Goal: Information Seeking & Learning: Learn about a topic

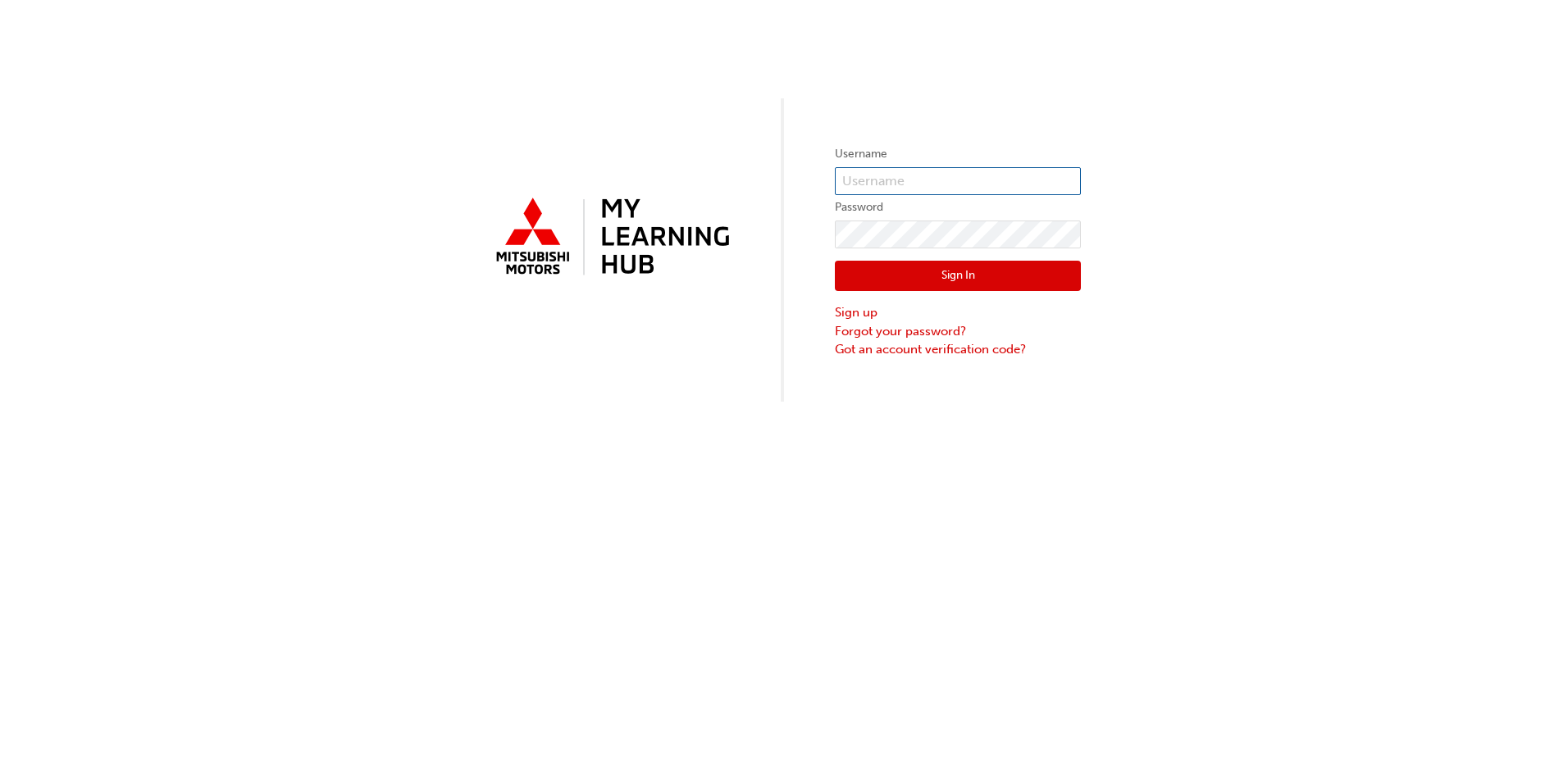
type input "[EMAIL_ADDRESS][DOMAIN_NAME]"
click at [962, 268] on button "Sign In" at bounding box center [957, 276] width 246 height 31
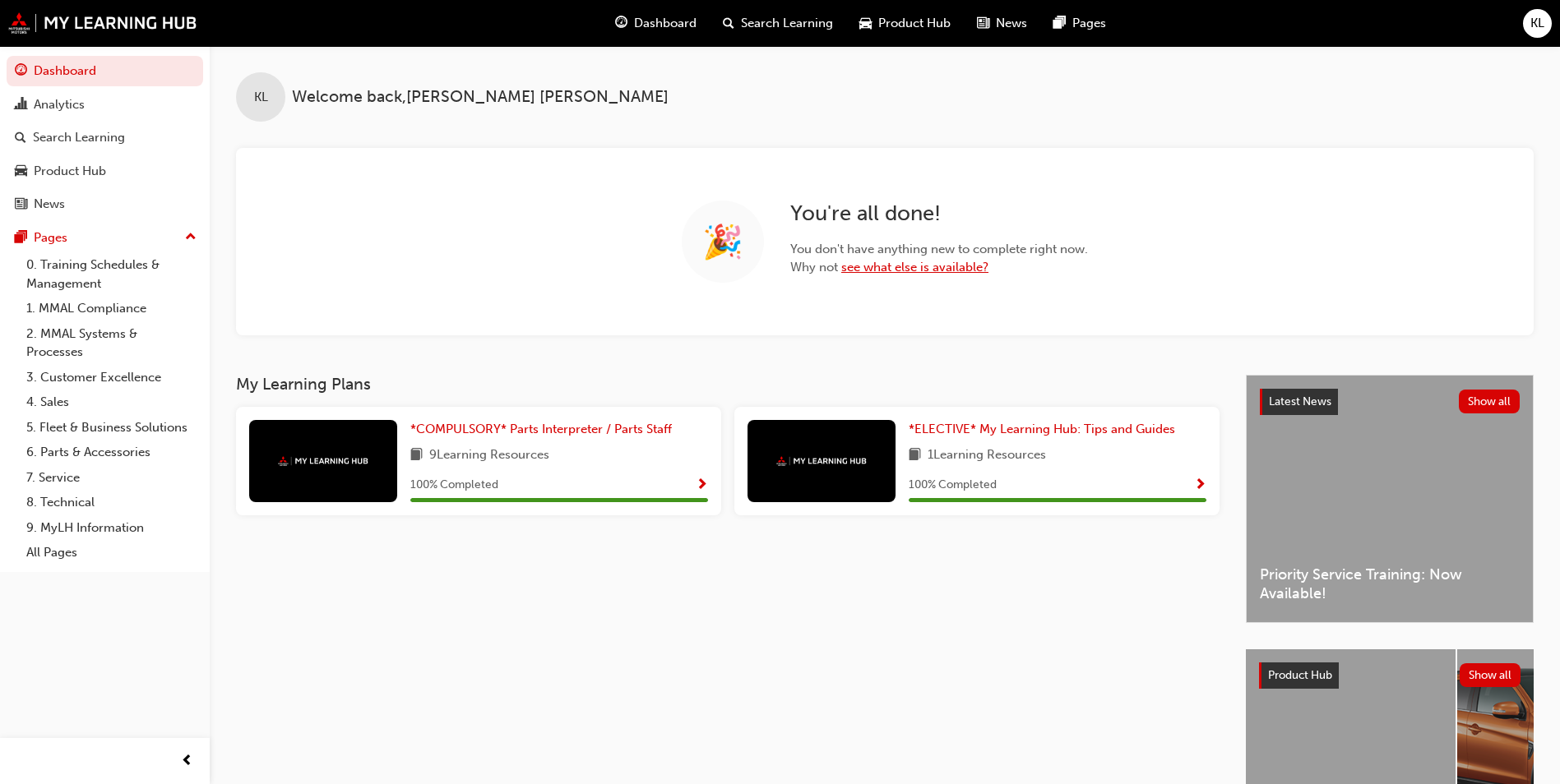
click at [894, 267] on link "see what else is available?" at bounding box center [914, 267] width 147 height 15
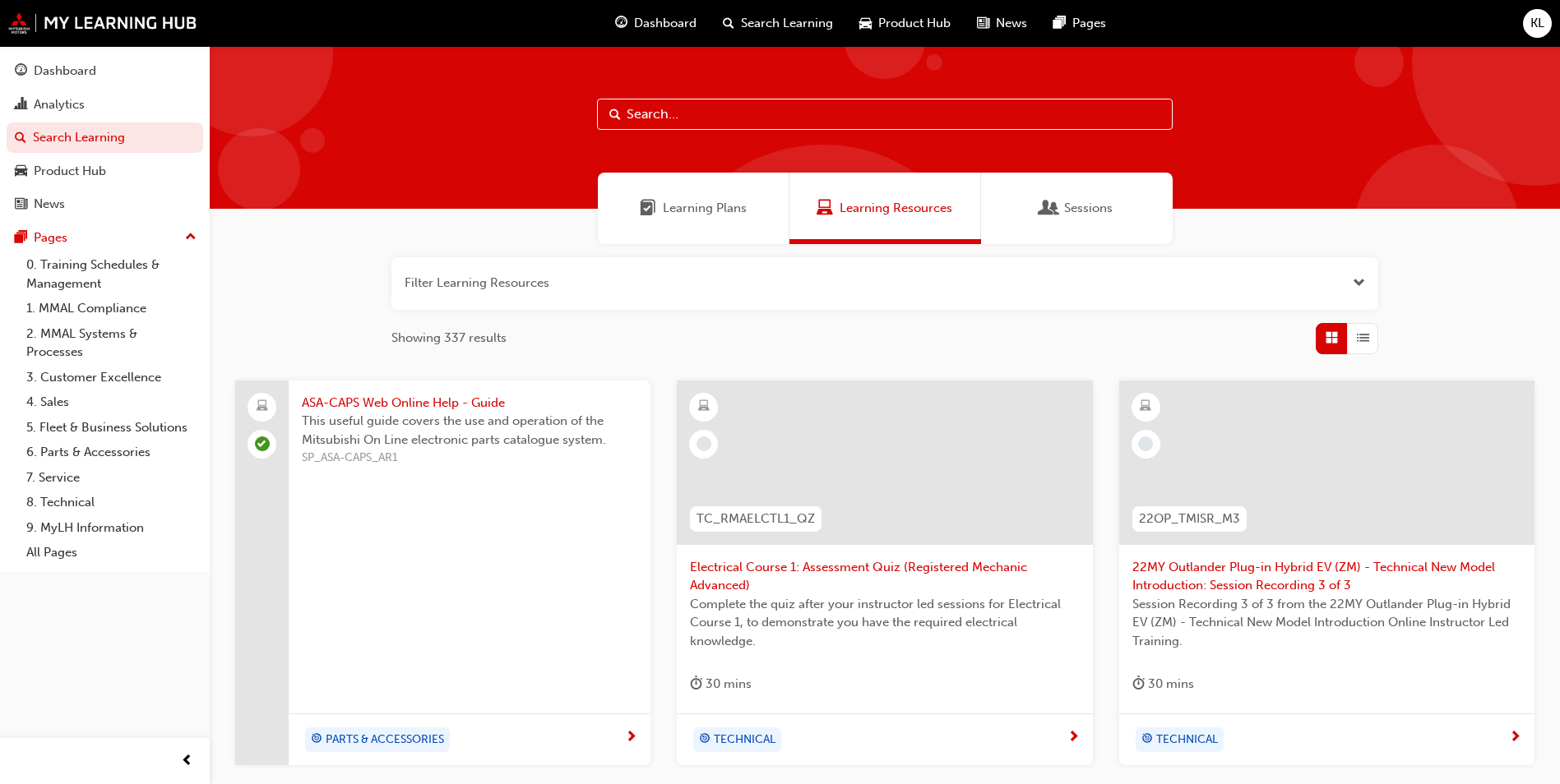
scroll to position [82, 0]
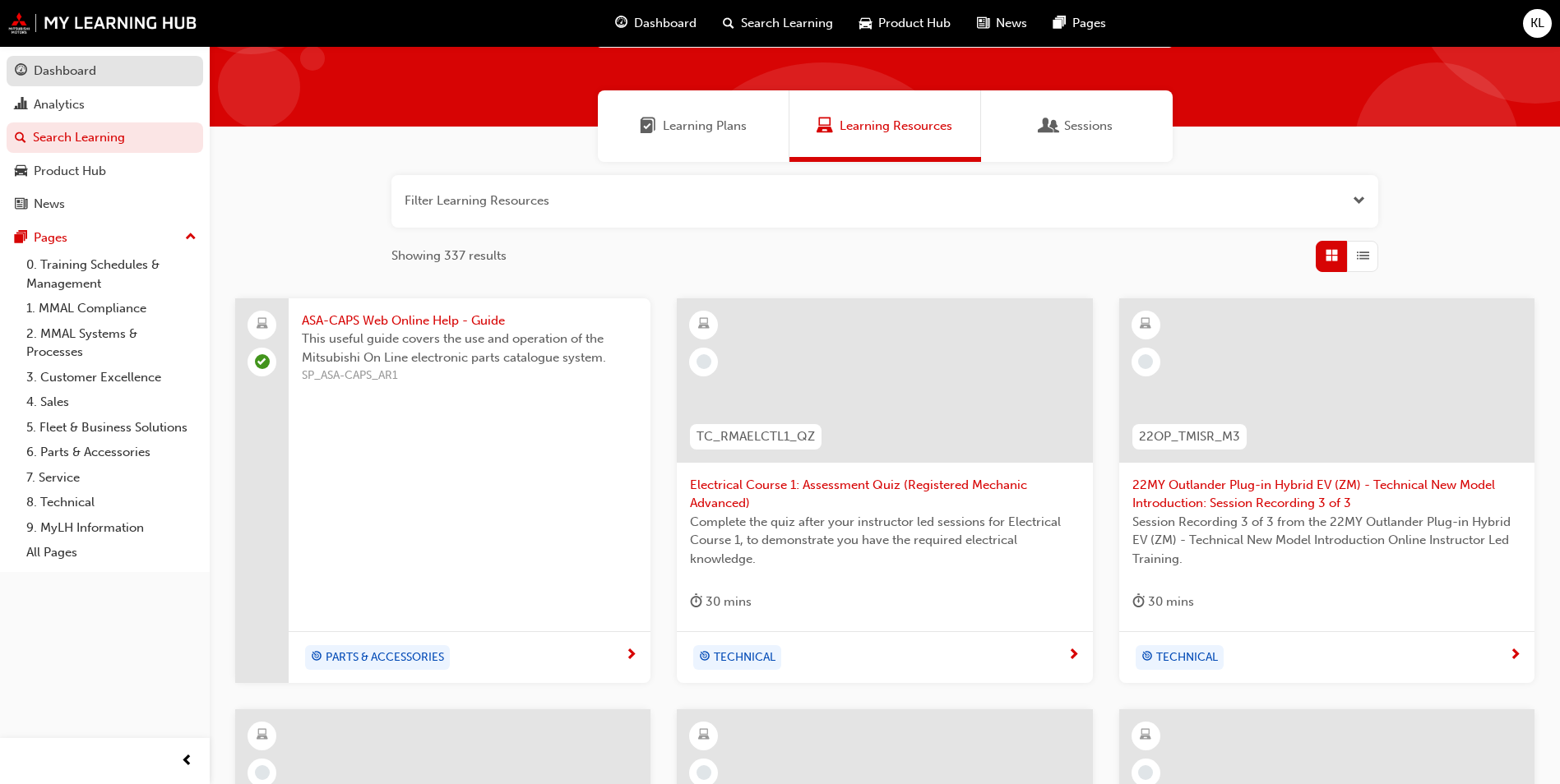
click at [64, 64] on div "Dashboard" at bounding box center [66, 71] width 63 height 18
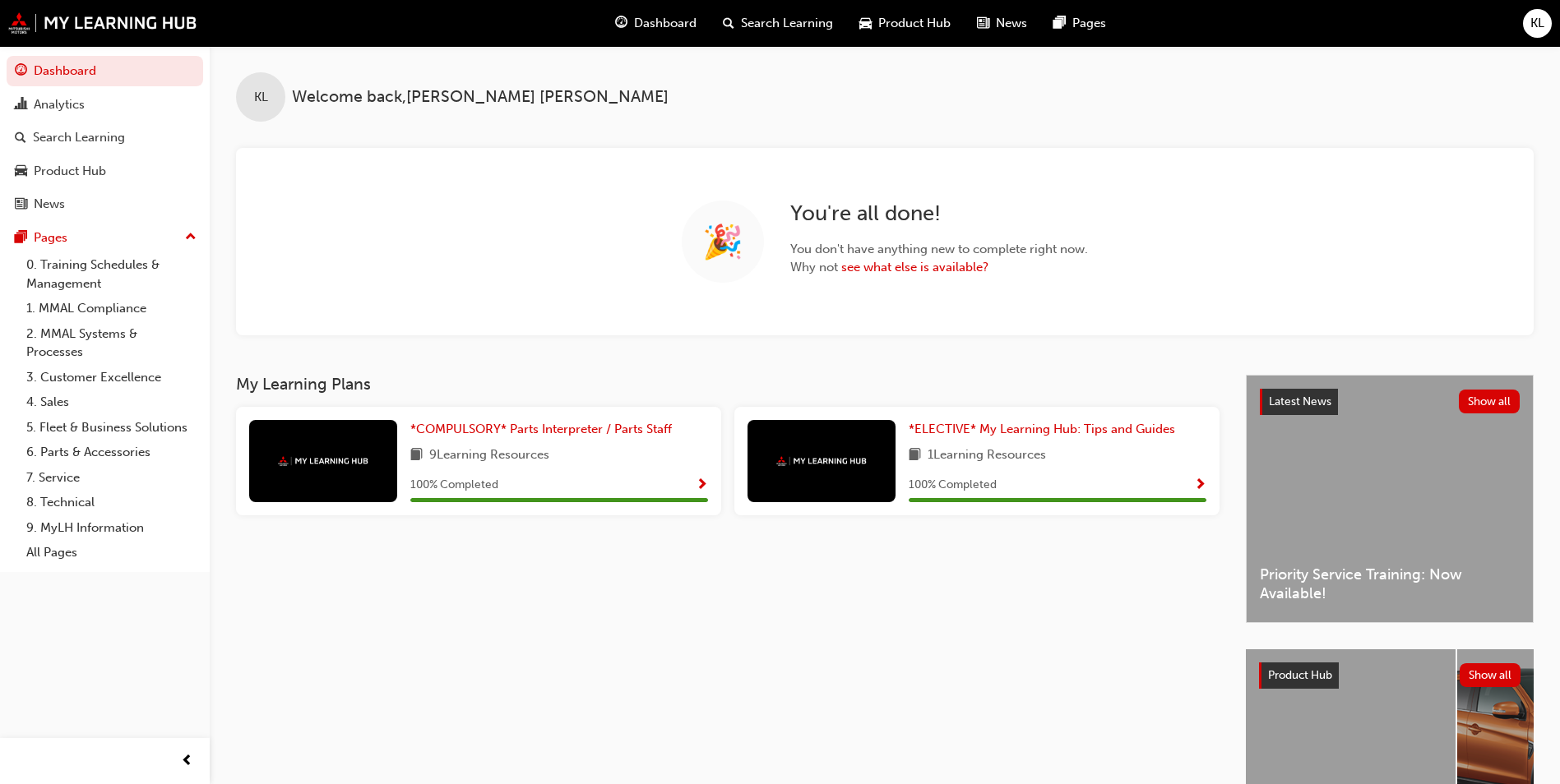
click at [1197, 483] on span "Show Progress" at bounding box center [1200, 486] width 12 height 15
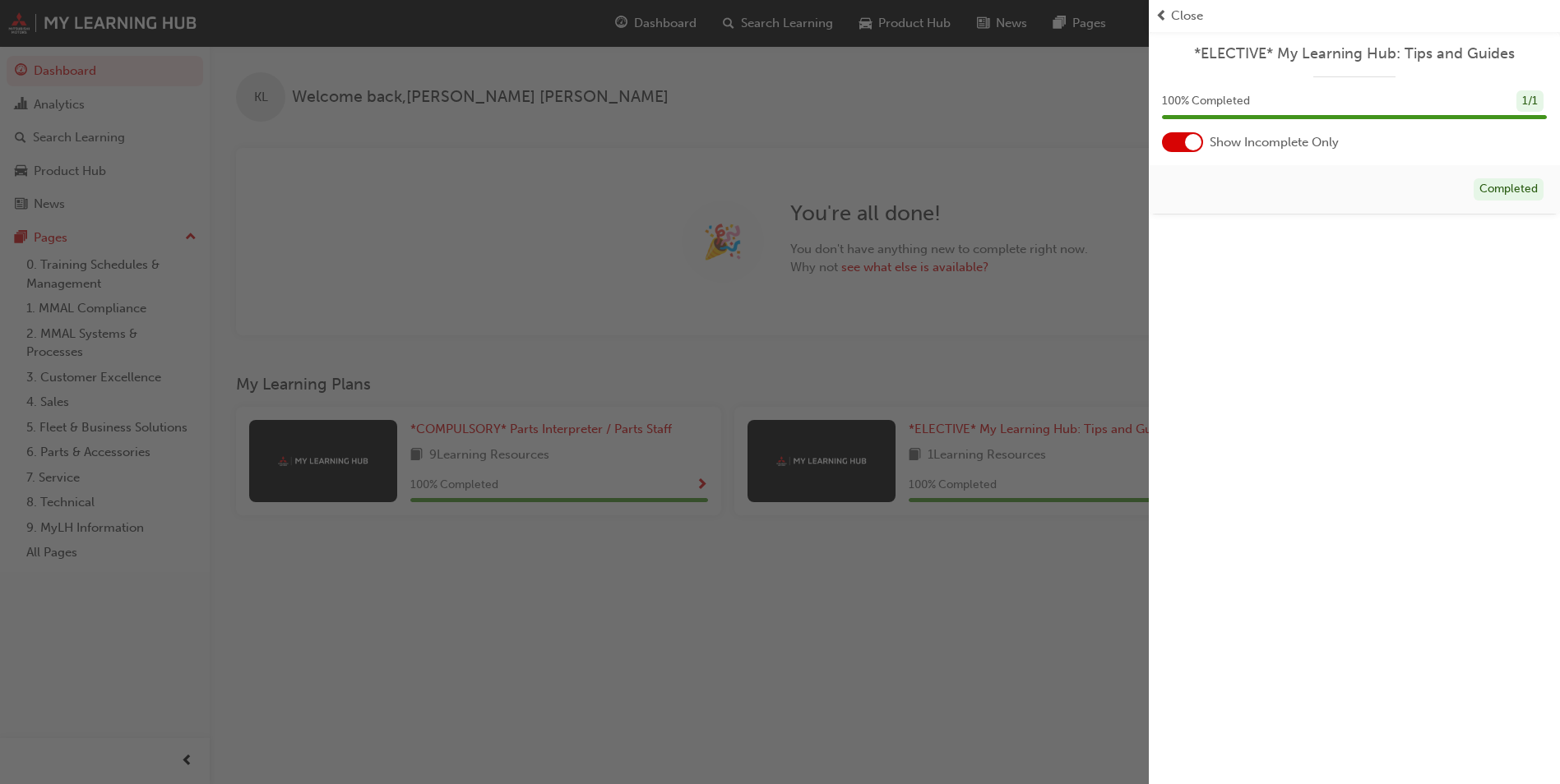
click at [1169, 15] on div "Close" at bounding box center [1354, 16] width 398 height 18
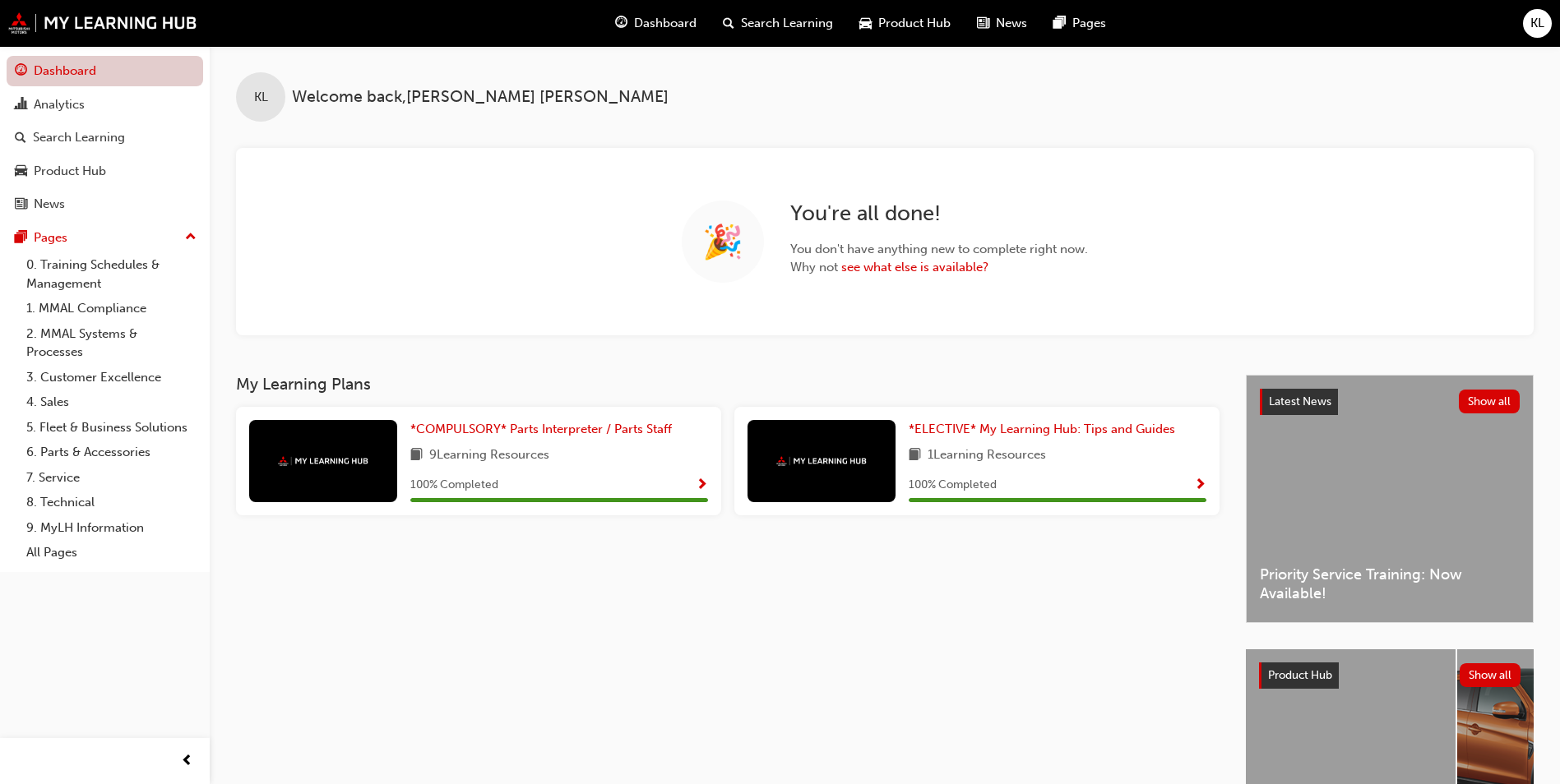
click at [82, 65] on link "Dashboard" at bounding box center [104, 71] width 197 height 30
click at [86, 91] on link "Analytics" at bounding box center [104, 104] width 197 height 30
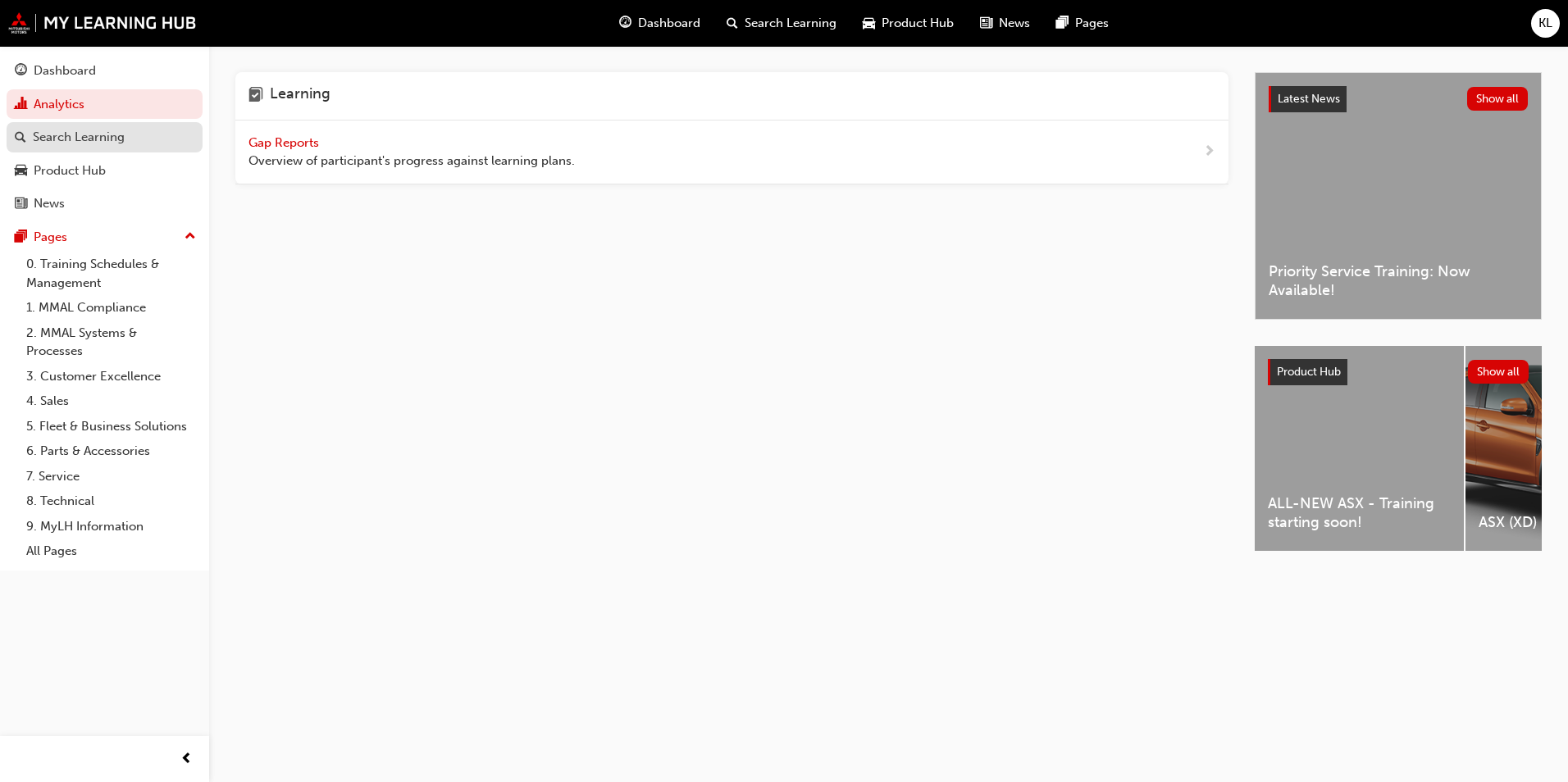
click at [76, 128] on div "Search Learning" at bounding box center [79, 137] width 92 height 18
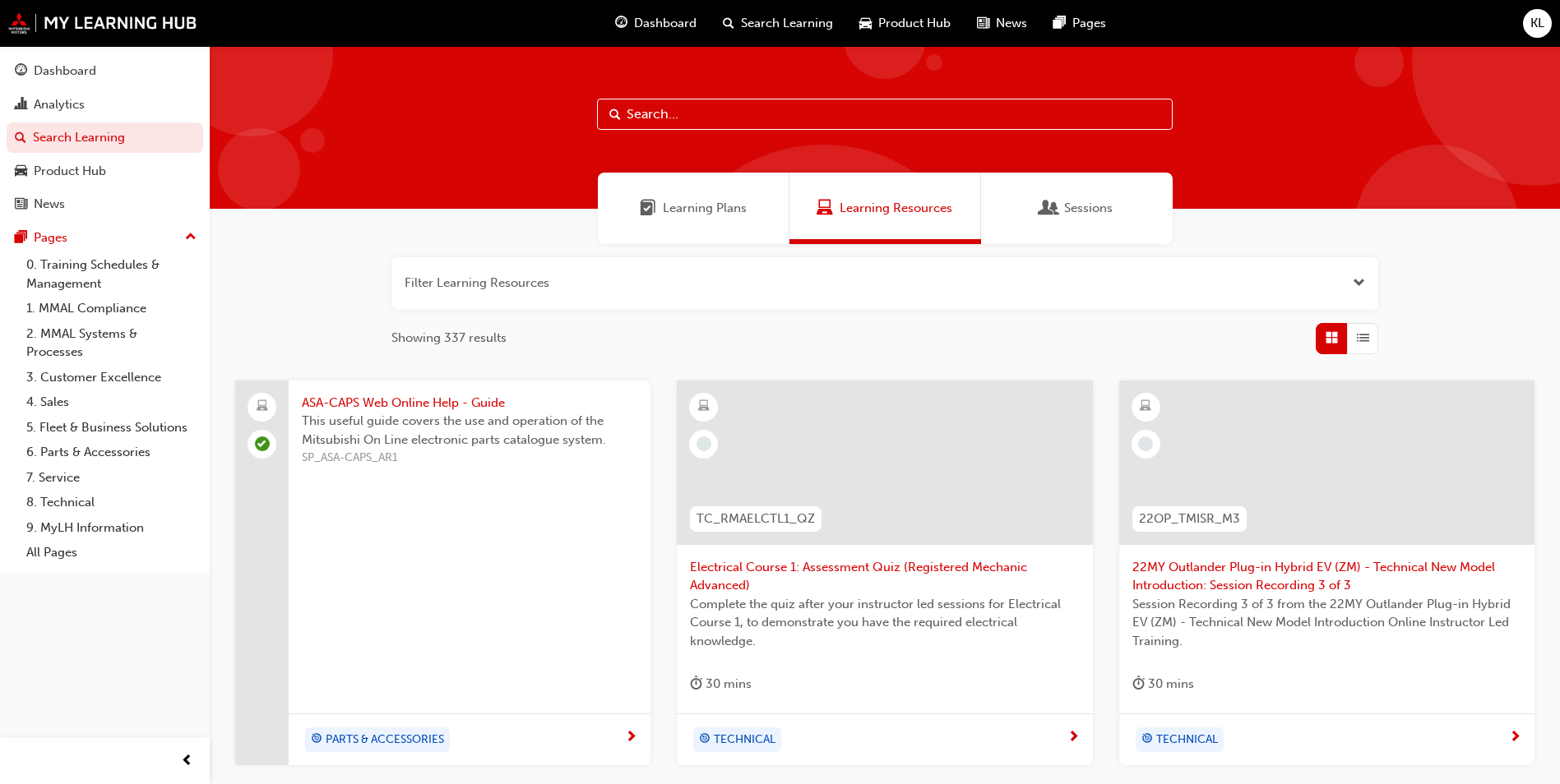
click at [614, 284] on button "button" at bounding box center [885, 283] width 986 height 53
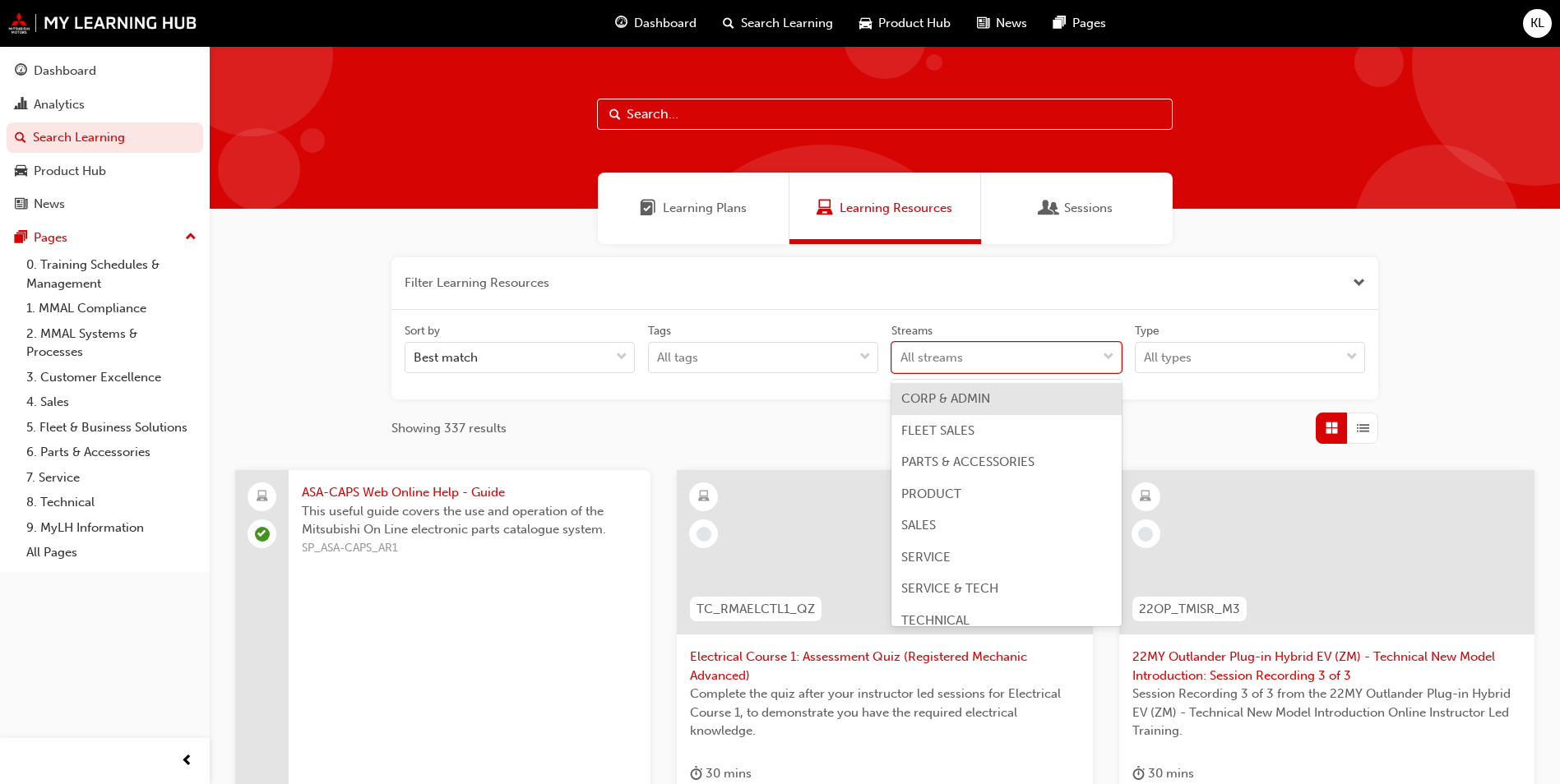
click at [1078, 364] on div "All streams" at bounding box center [994, 357] width 204 height 29
click at [902, 364] on input "Streams option CORP & ADMIN focused, 1 of 8. 8 results available. Use Up and Do…" at bounding box center [901, 356] width 2 height 14
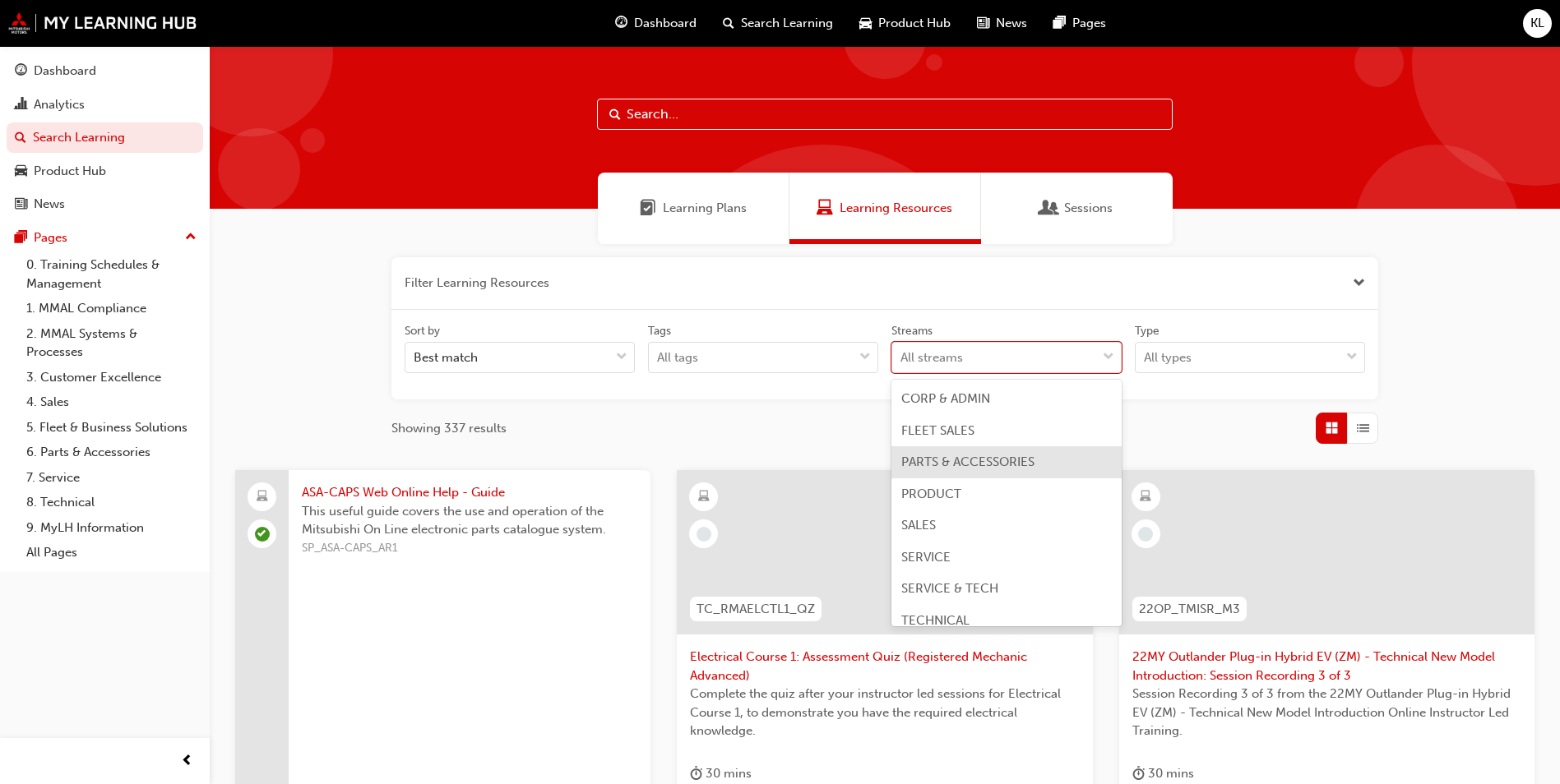
click at [970, 472] on div "PARTS & ACCESSORIES" at bounding box center [1006, 462] width 230 height 32
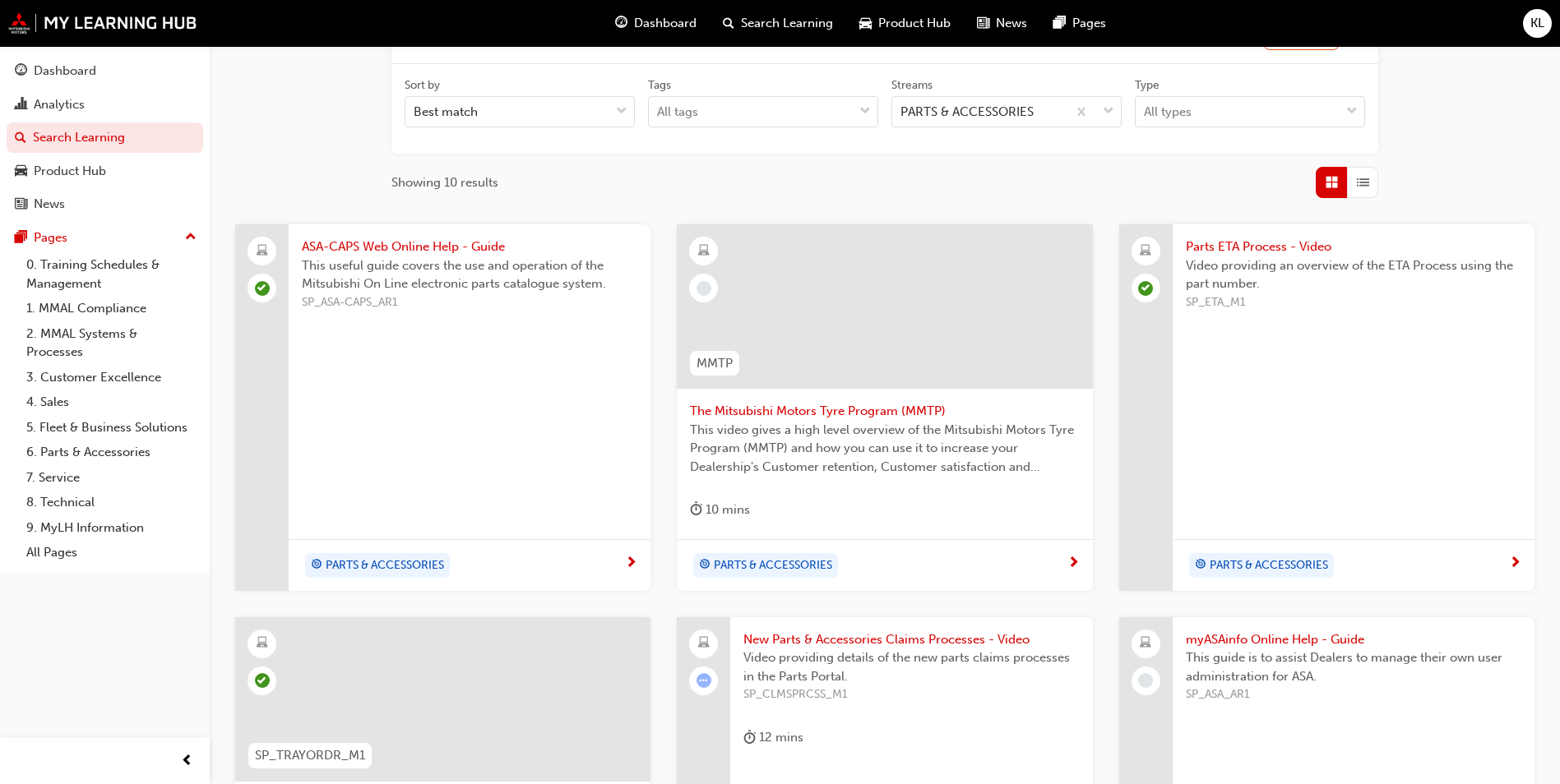
scroll to position [247, 0]
click at [897, 452] on span "This video gives a high level overview of the Mitsubishi Motors Tyre Program (M…" at bounding box center [884, 448] width 389 height 56
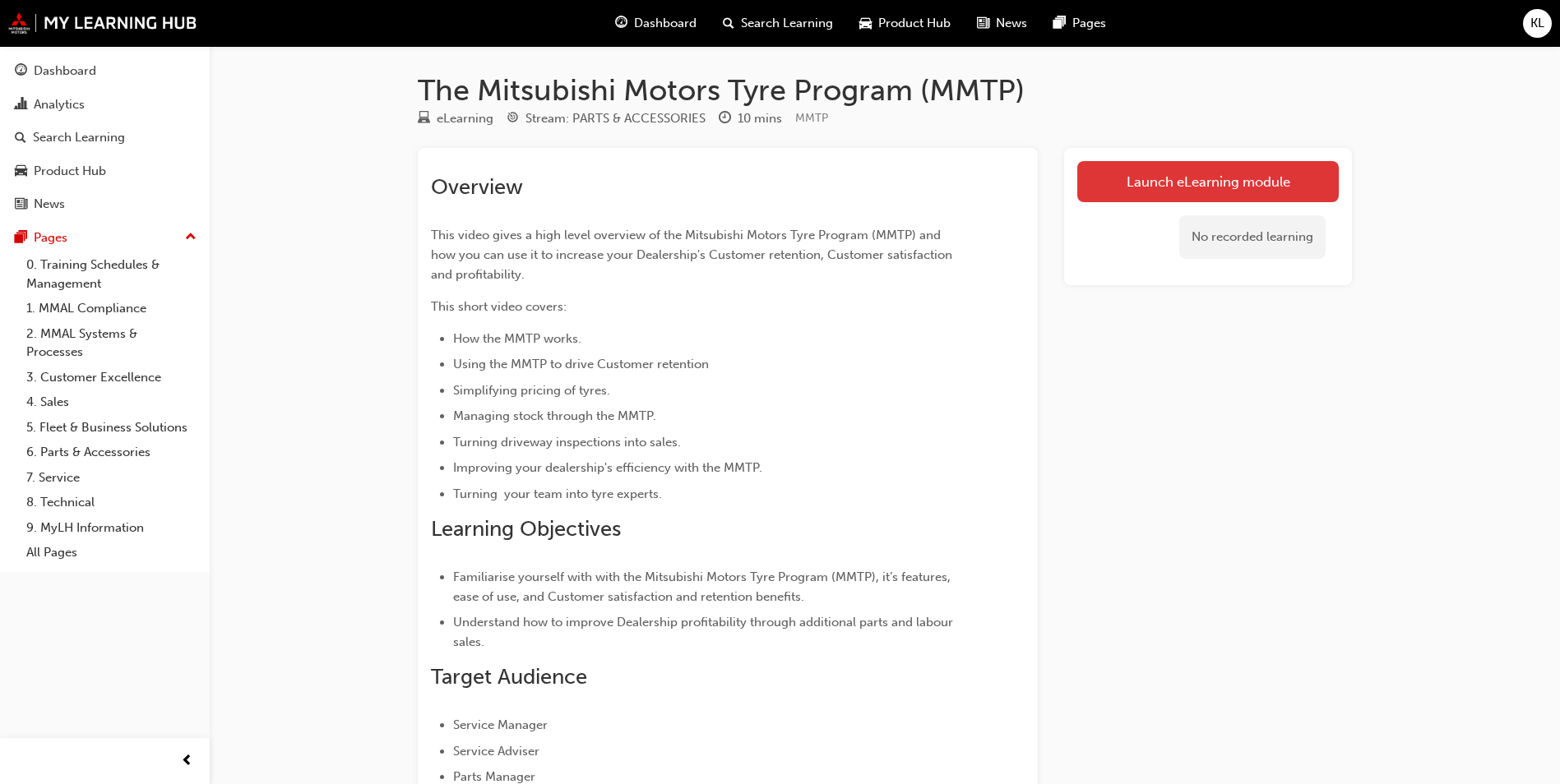
click at [1198, 184] on link "Launch eLearning module" at bounding box center [1207, 182] width 261 height 42
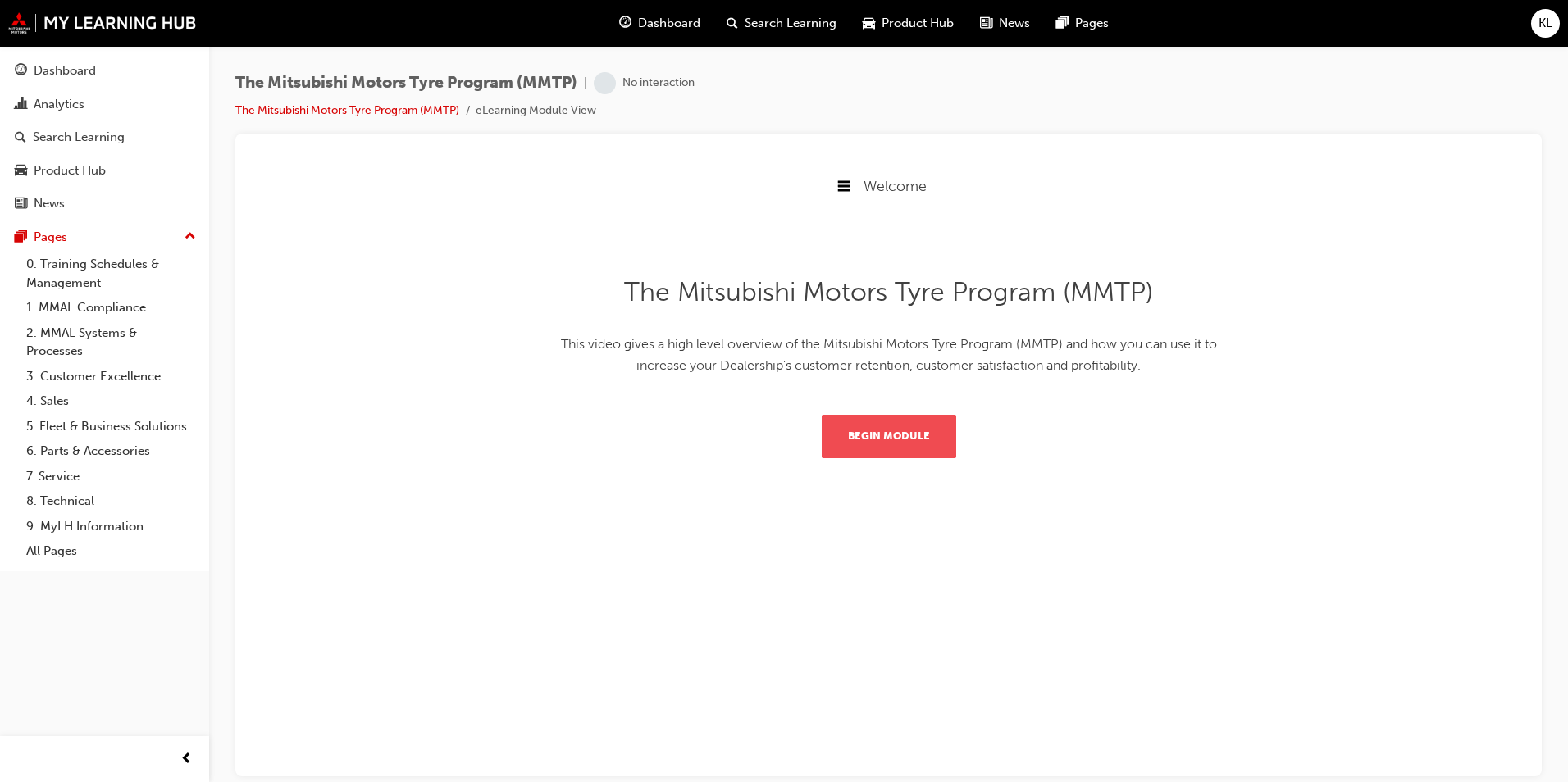
click at [915, 449] on button "Begin Module" at bounding box center [889, 436] width 135 height 42
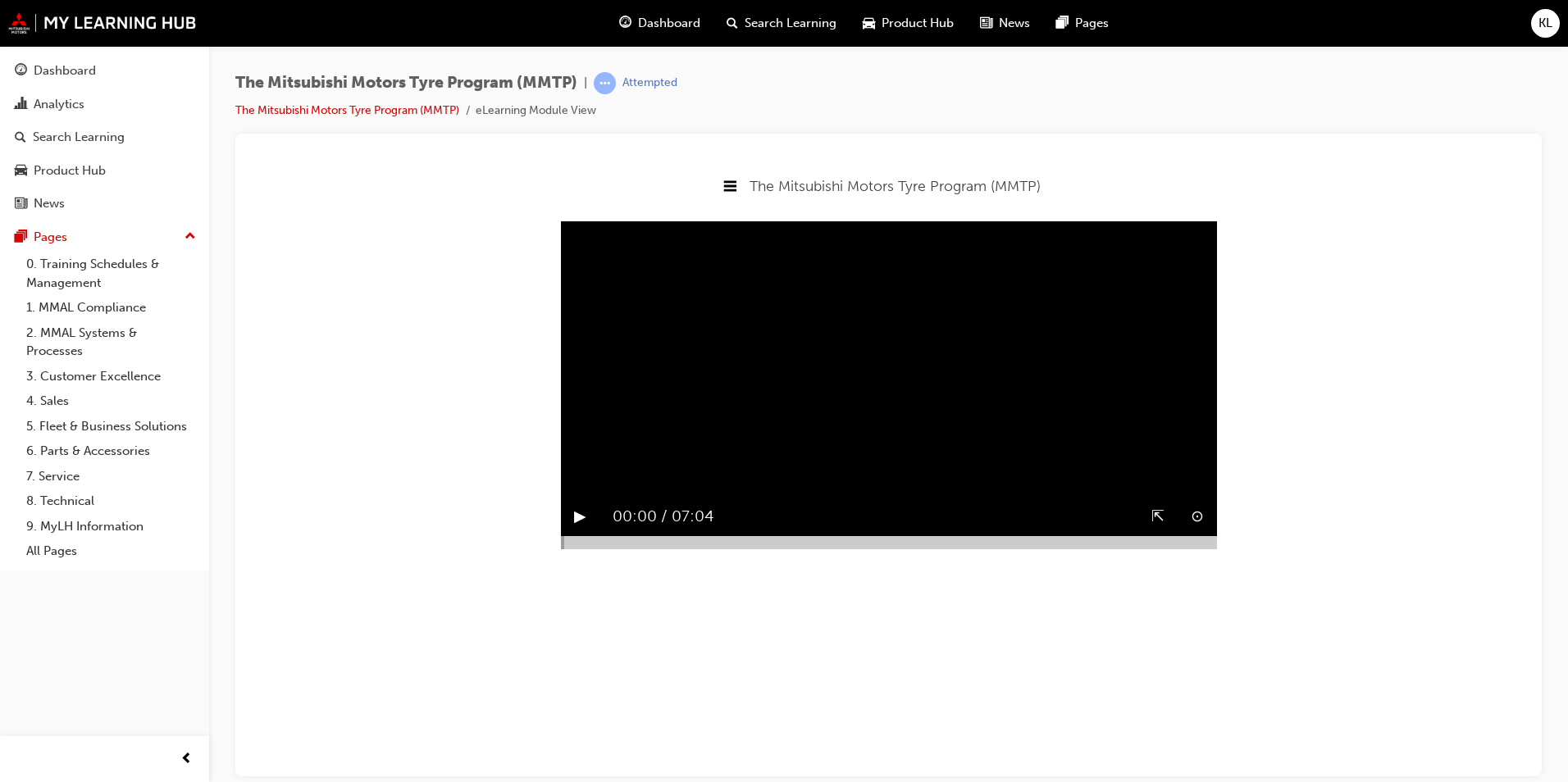
click at [579, 529] on button "▶︎" at bounding box center [579, 517] width 12 height 26
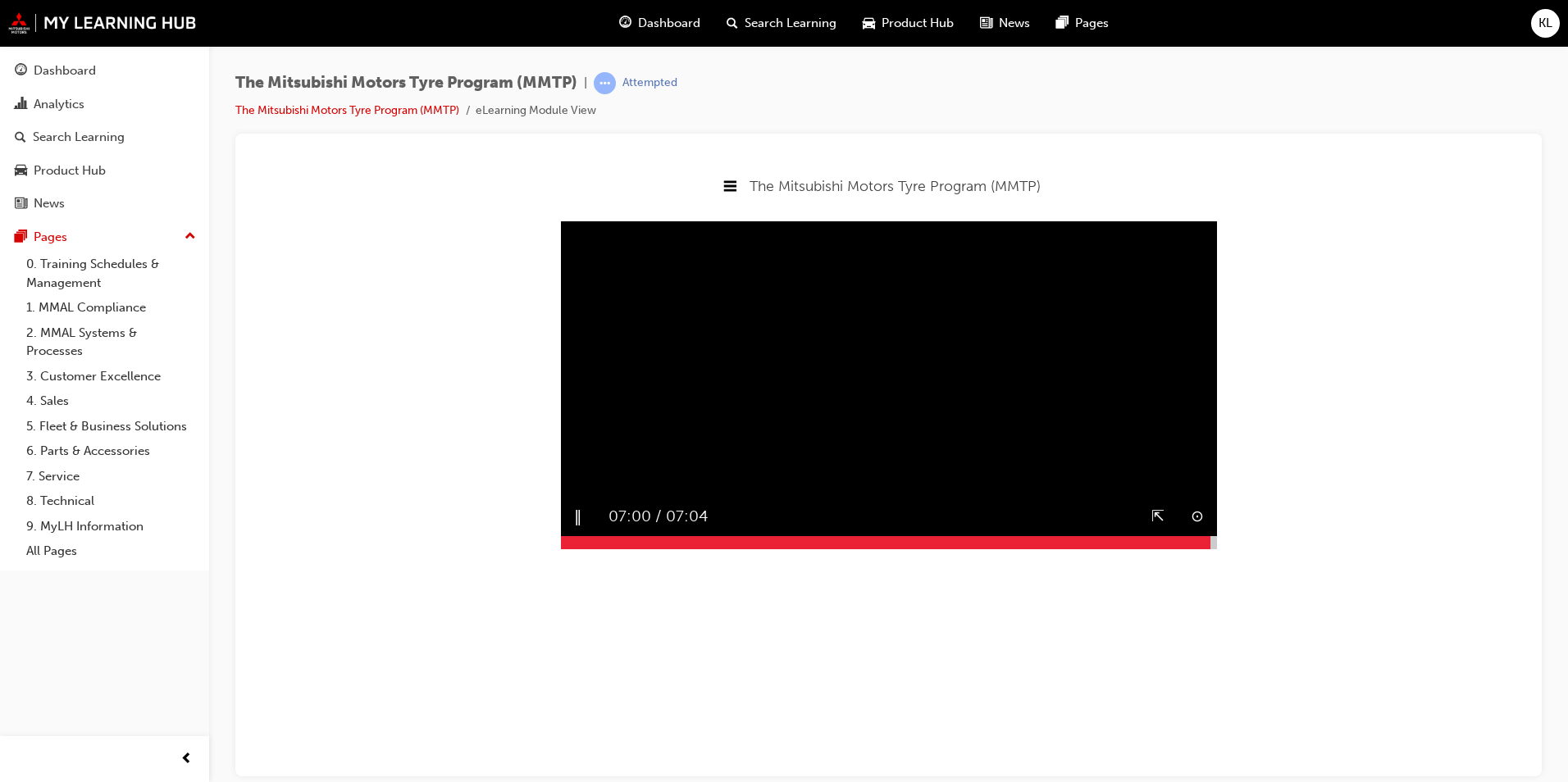
drag, startPoint x: 565, startPoint y: 585, endPoint x: 1211, endPoint y: 578, distance: 646.0
click at [1211, 549] on div at bounding box center [889, 542] width 656 height 13
click at [579, 529] on button "▶︎" at bounding box center [579, 517] width 12 height 26
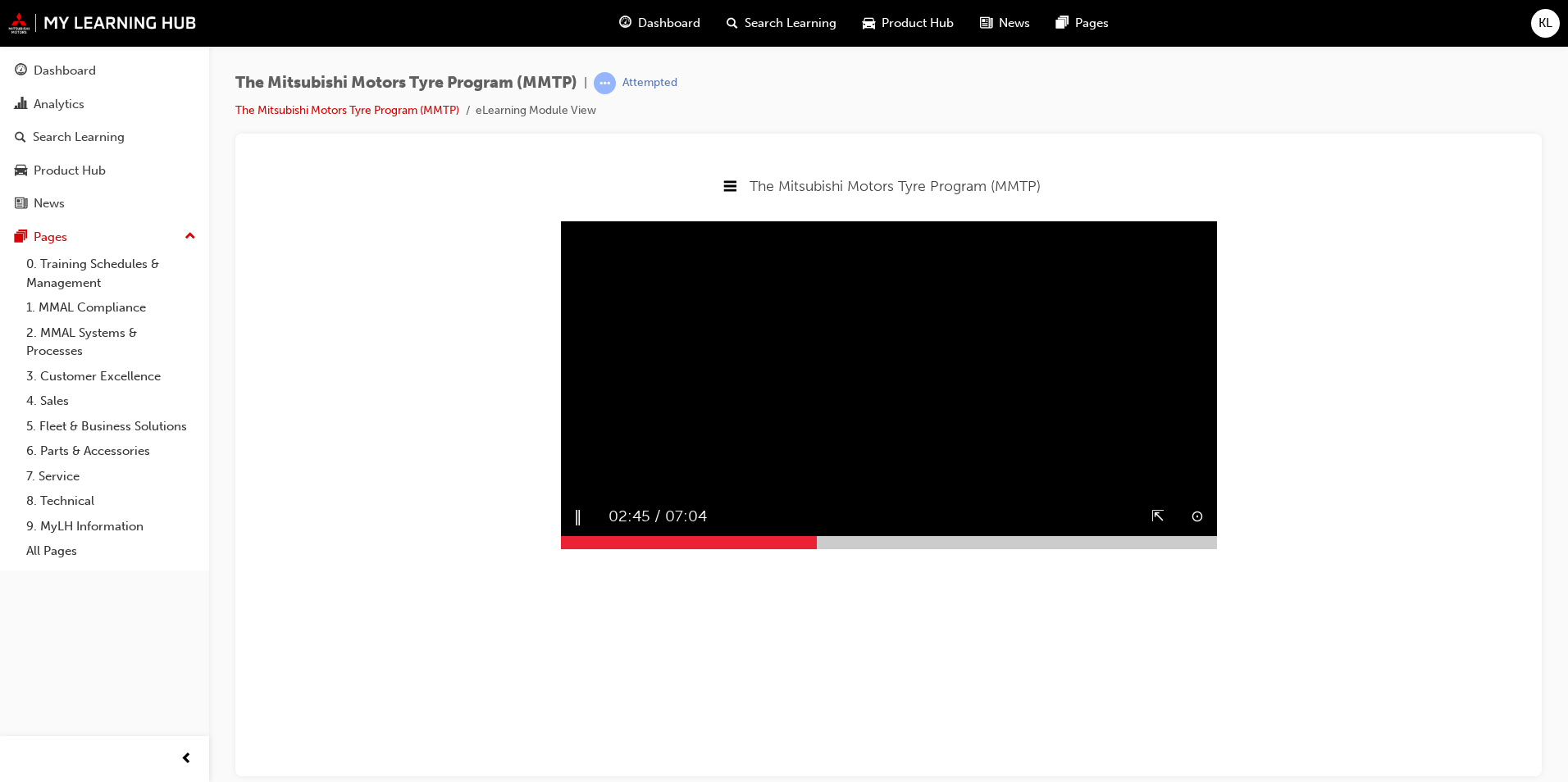
click at [817, 451] on video "Sorry, your browser does not support embedded videos. Download Instead" at bounding box center [889, 385] width 656 height 328
click at [577, 529] on button "▶︎" at bounding box center [579, 517] width 12 height 26
click at [676, 484] on video "Sorry, your browser does not support embedded videos. Download Instead" at bounding box center [889, 385] width 656 height 328
click at [874, 332] on video "Sorry, your browser does not support embedded videos. Download Instead" at bounding box center [889, 385] width 656 height 328
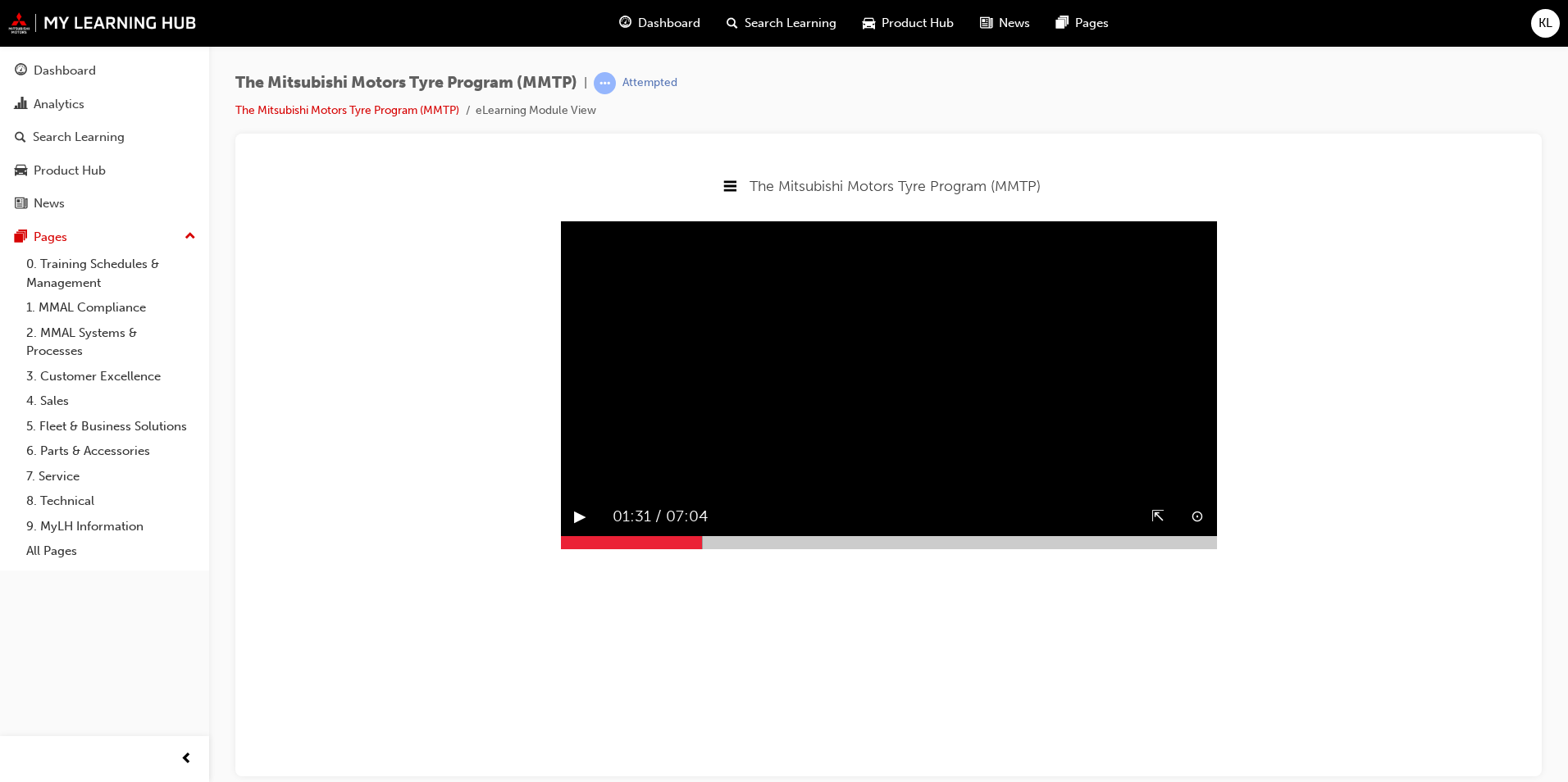
click at [876, 345] on video "Sorry, your browser does not support embedded videos. Download Instead" at bounding box center [889, 385] width 656 height 328
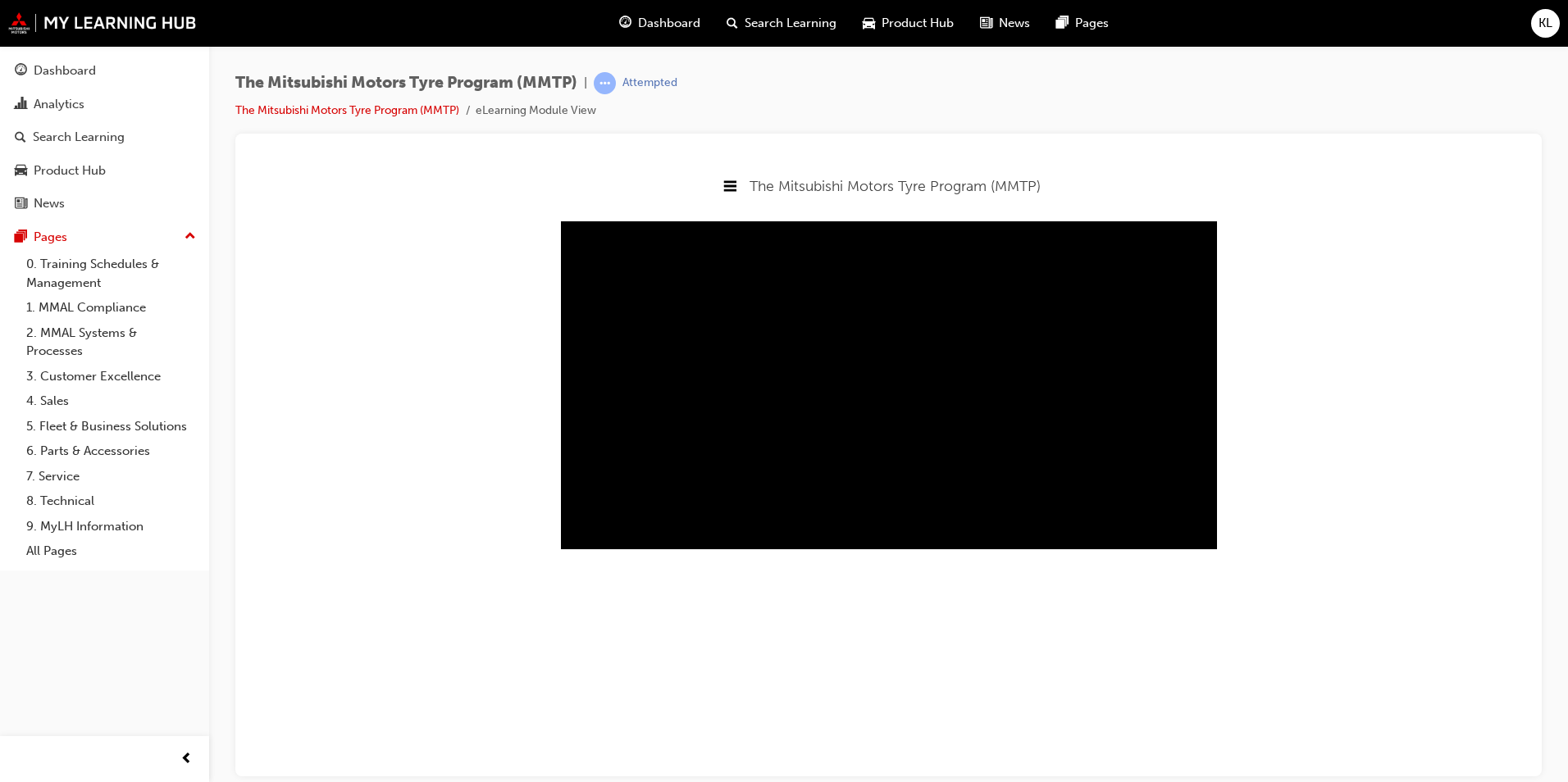
click at [579, 529] on button "‖" at bounding box center [578, 517] width 8 height 26
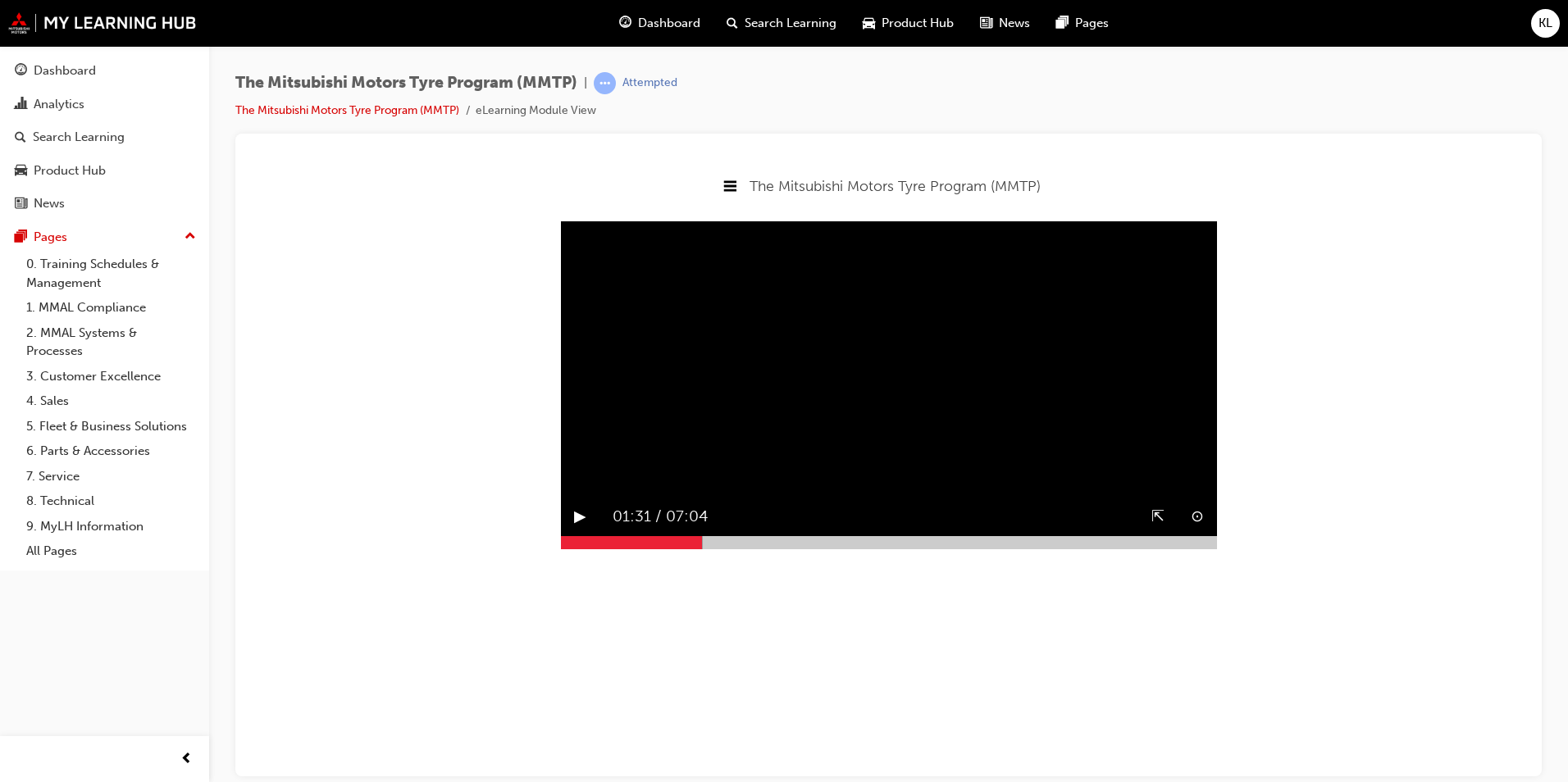
click at [579, 529] on button "▶︎" at bounding box center [579, 517] width 12 height 26
click at [690, 549] on div at bounding box center [631, 542] width 141 height 13
click at [579, 529] on button "▶︎" at bounding box center [579, 517] width 12 height 26
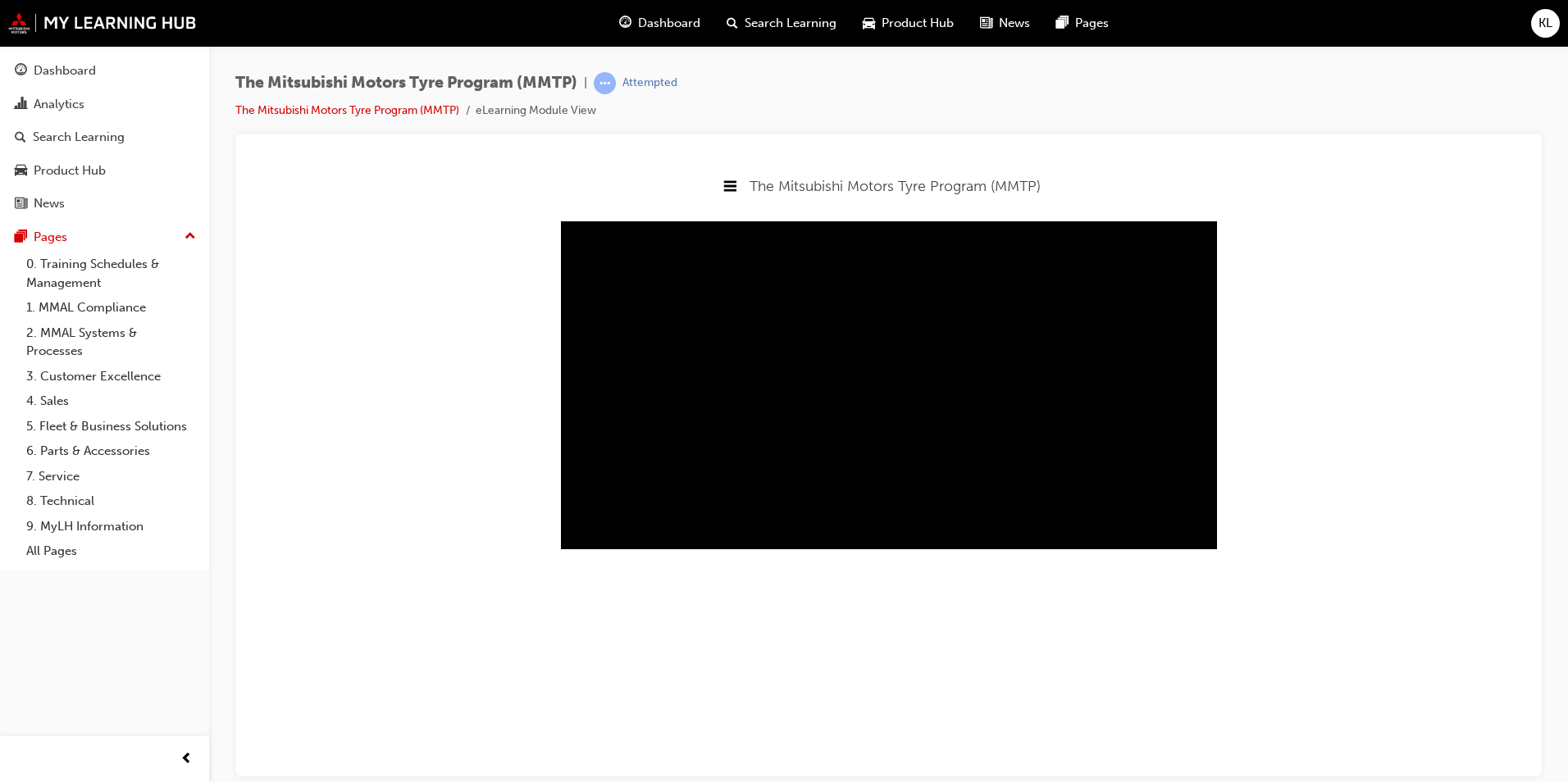
click at [579, 529] on button "‖" at bounding box center [578, 517] width 8 height 26
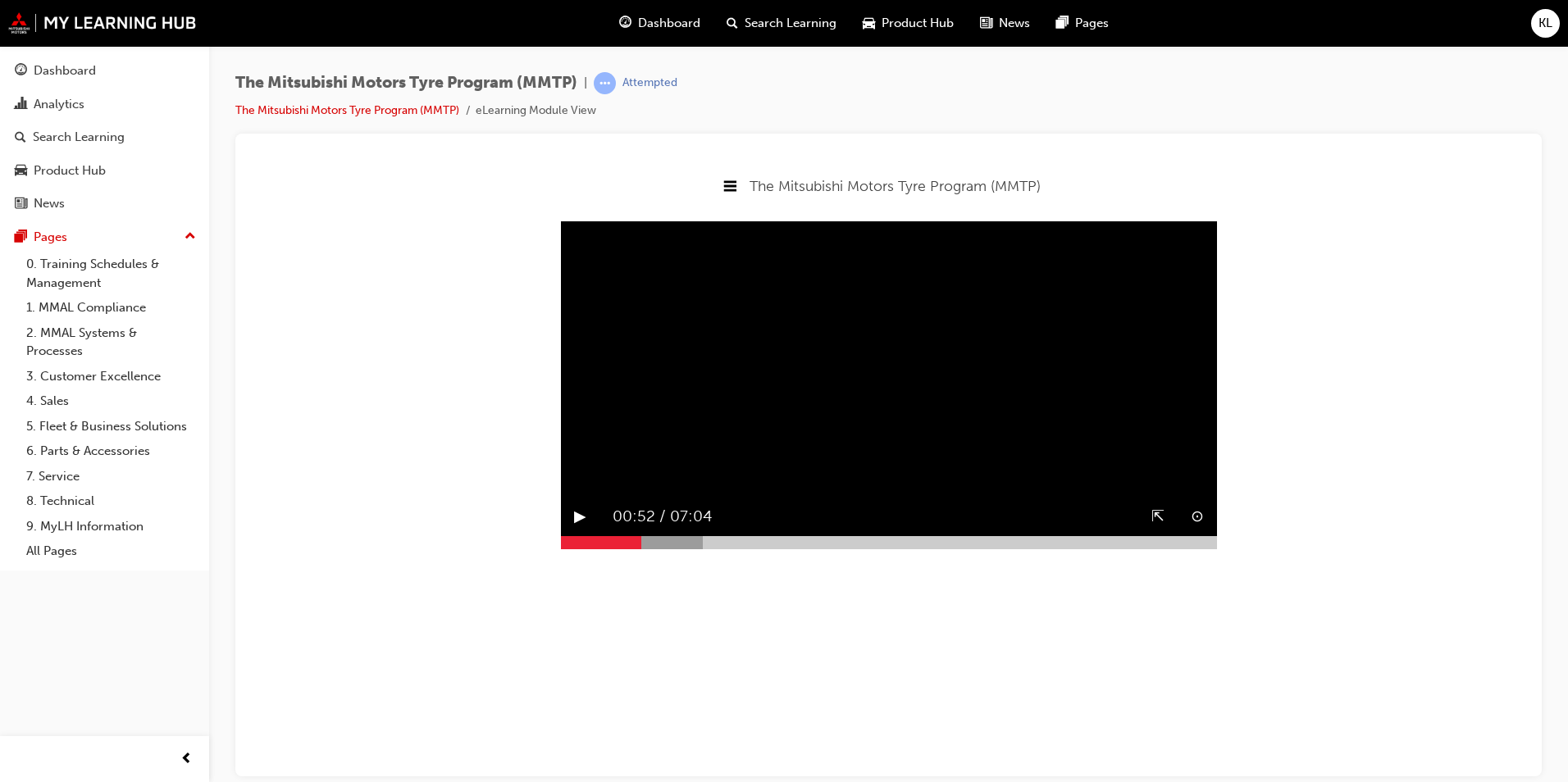
drag, startPoint x: 698, startPoint y: 585, endPoint x: 641, endPoint y: 599, distance: 58.7
click at [641, 599] on body "The Mitsubishi Motors Tyre Program (MMTP) Welcome The Mitsubishi Motors Tyre Pr…" at bounding box center [889, 468] width 1281 height 617
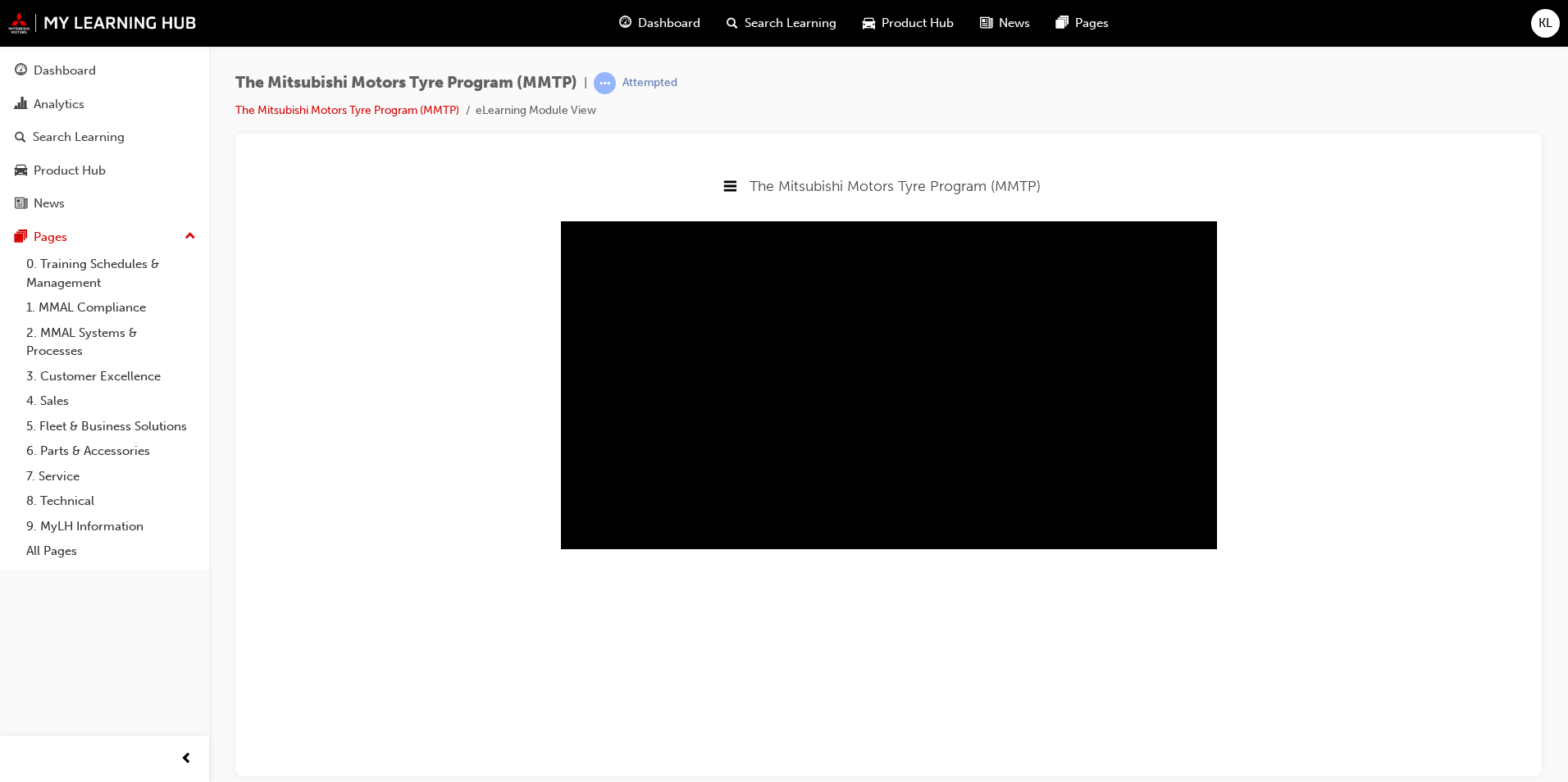
click at [727, 185] on icon at bounding box center [731, 185] width 13 height 11
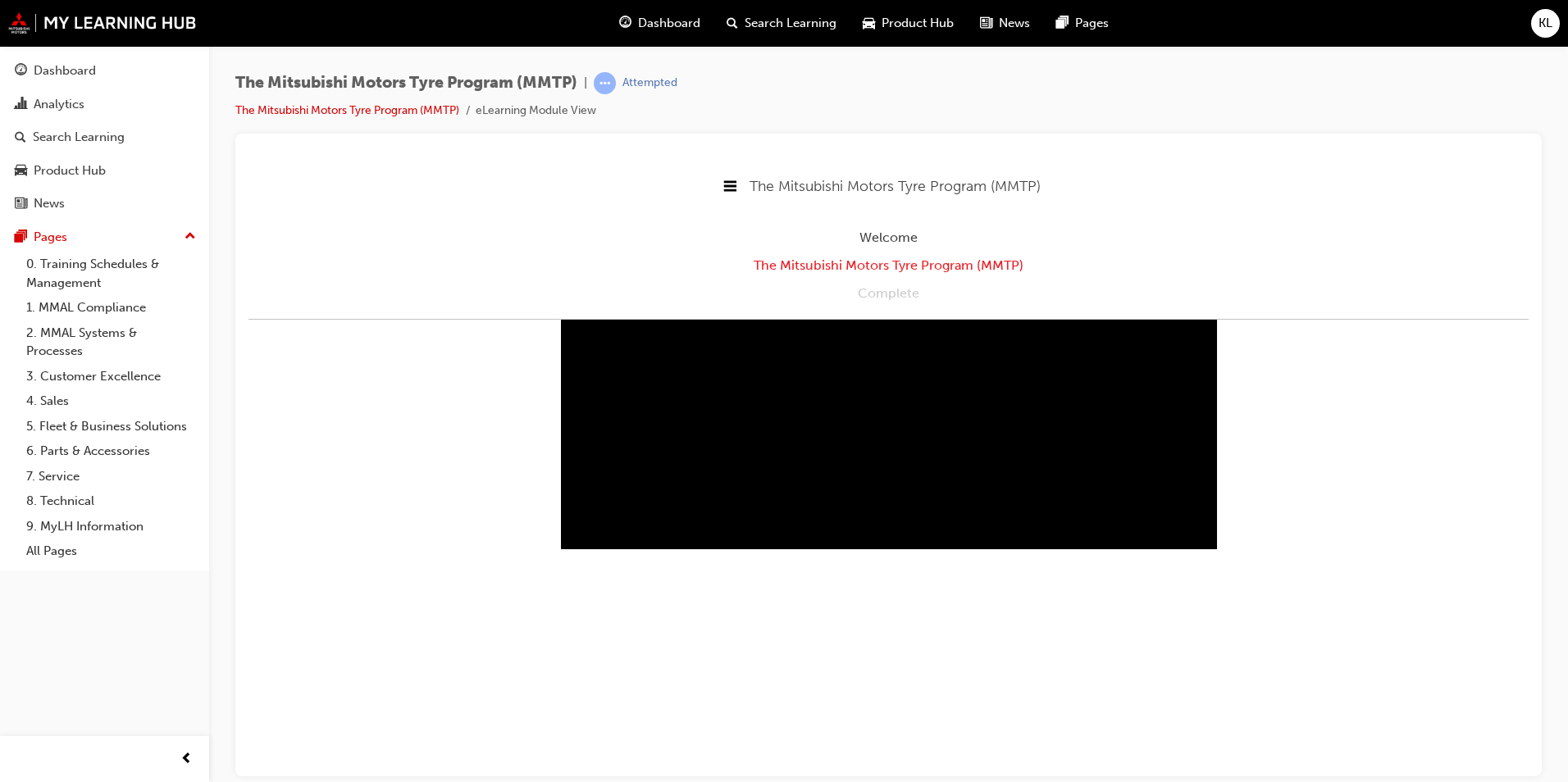
click at [895, 267] on div "The Mitsubishi Motors Tyre Program (MMTP)" at bounding box center [889, 264] width 1281 height 21
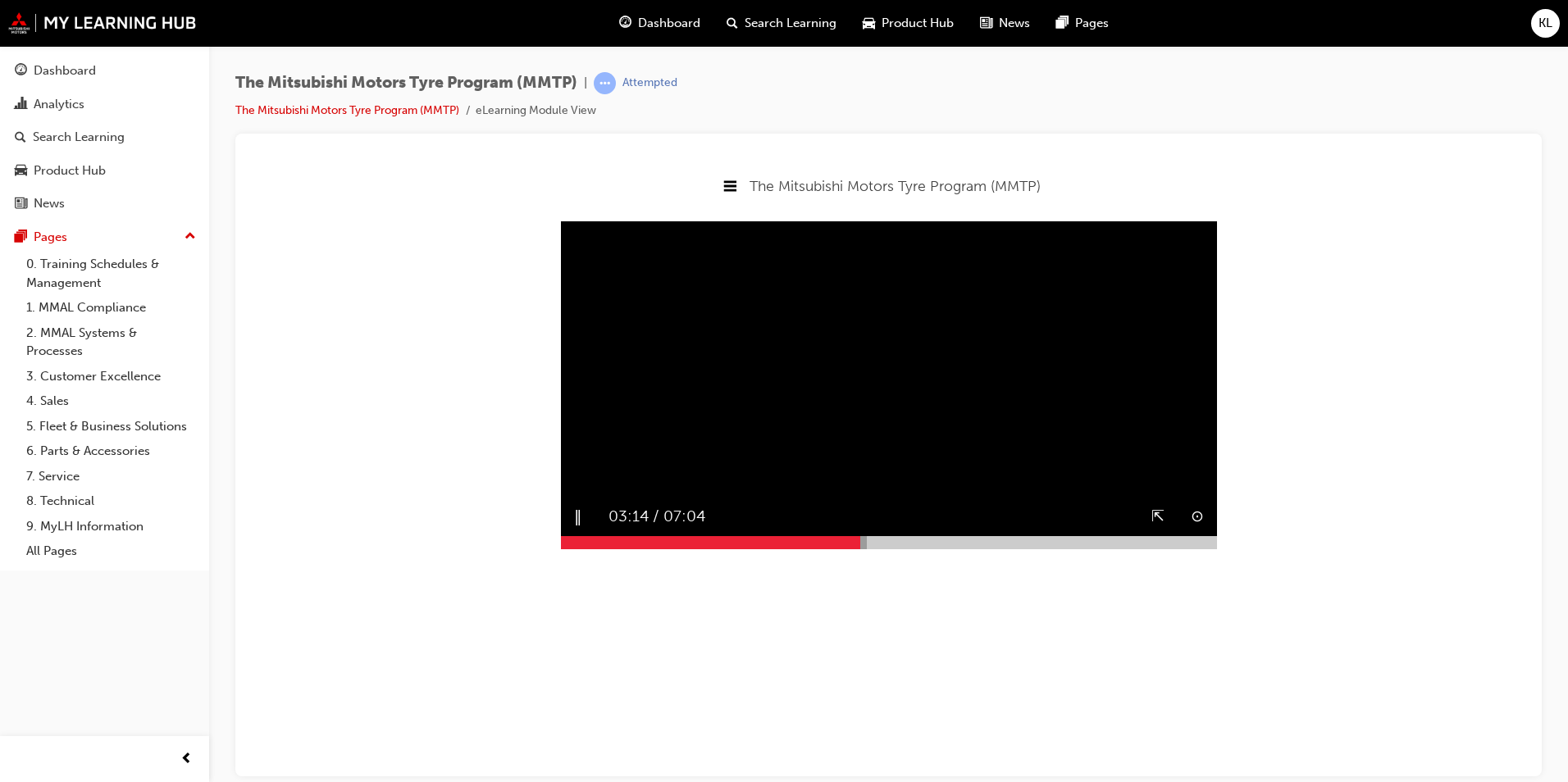
click at [972, 332] on video "Sorry, your browser does not support embedded videos. Download Instead" at bounding box center [889, 385] width 656 height 328
